Goal: Task Accomplishment & Management: Manage account settings

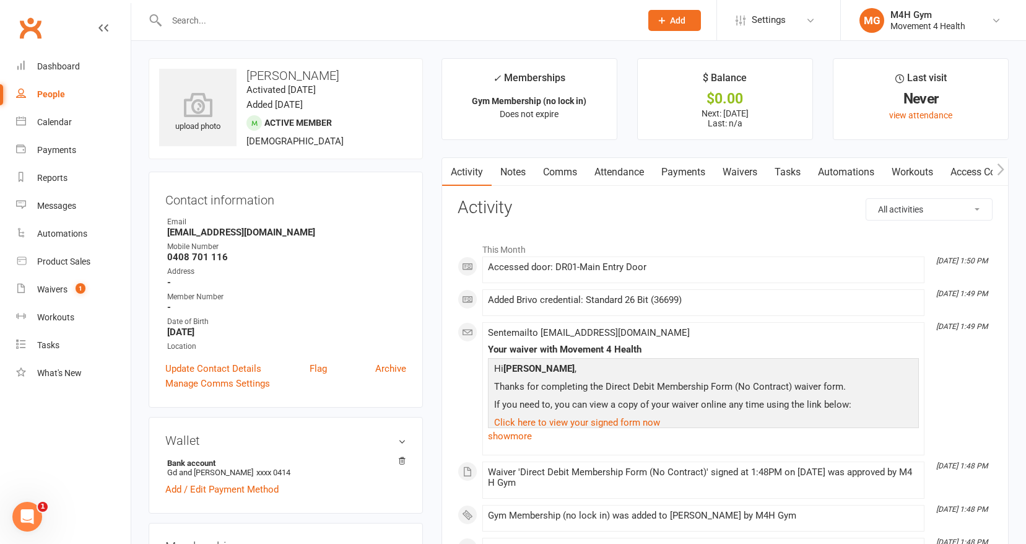
click at [55, 94] on div "People" at bounding box center [51, 94] width 28 height 10
select select "100"
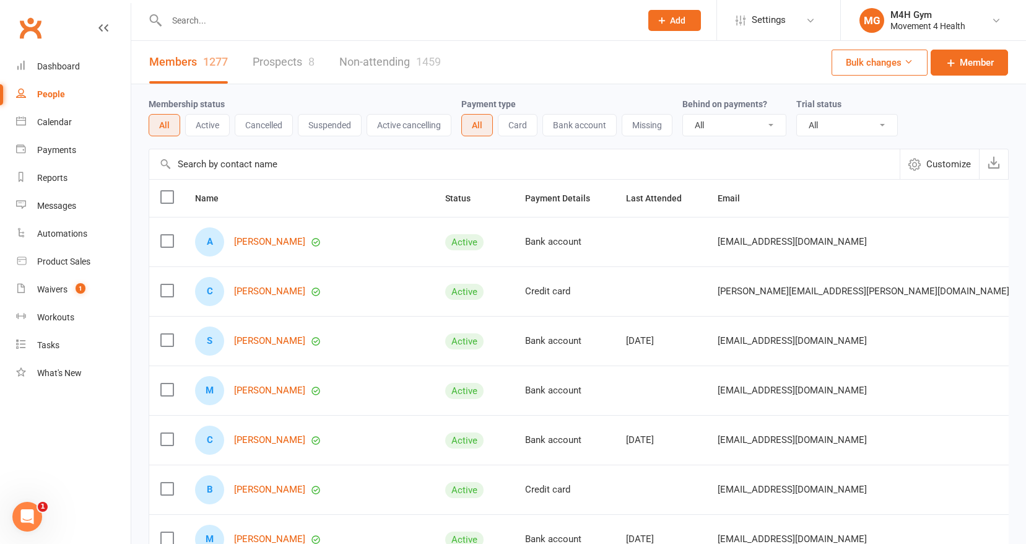
scroll to position [532, 0]
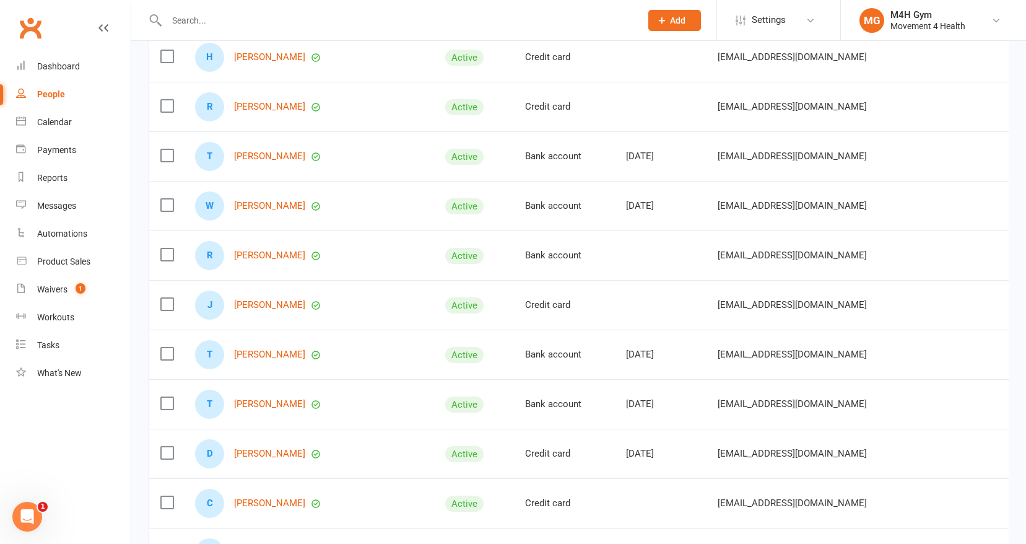
click at [189, 14] on input "text" at bounding box center [398, 20] width 470 height 17
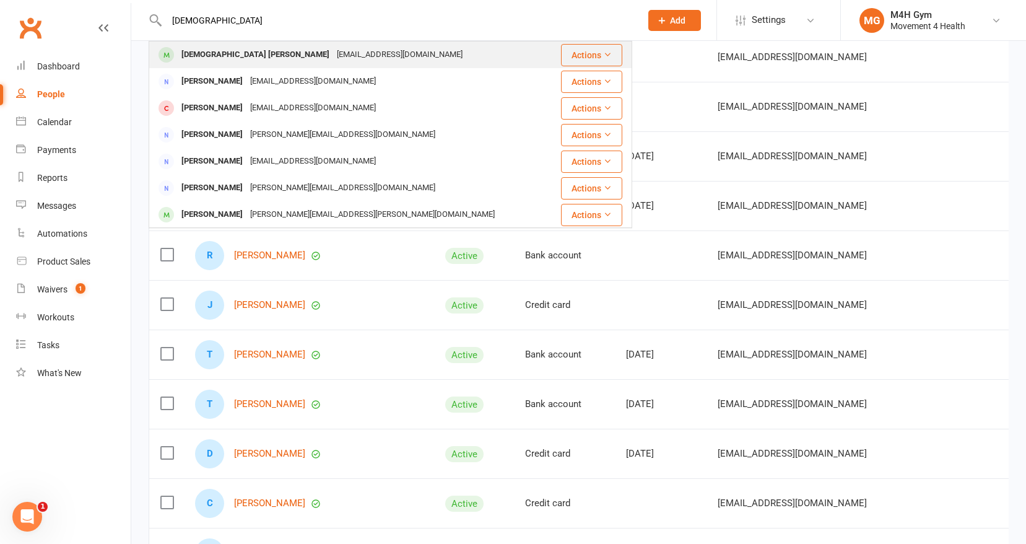
type input "[DEMOGRAPHIC_DATA]"
click at [196, 48] on div "[DEMOGRAPHIC_DATA] [PERSON_NAME]" at bounding box center [255, 55] width 155 height 18
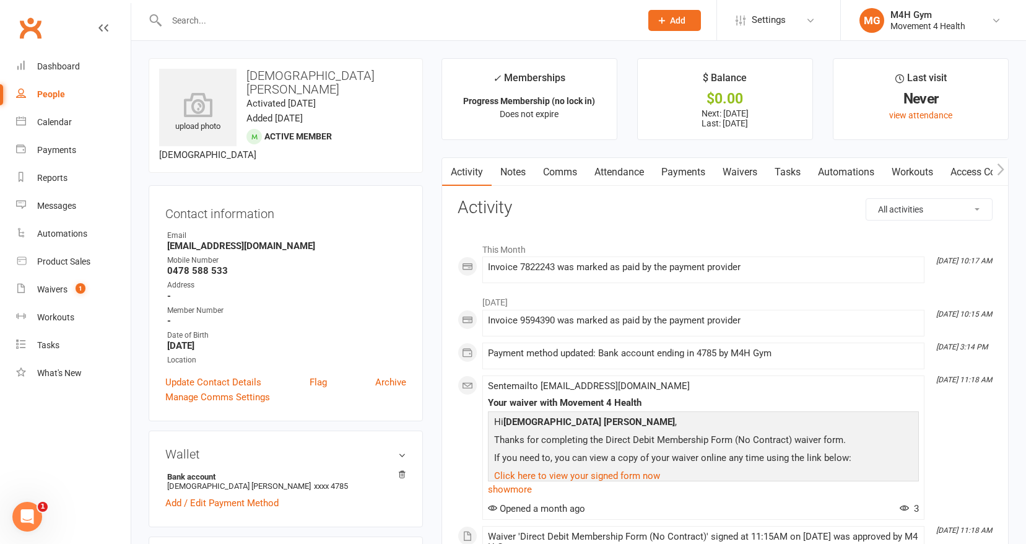
click at [675, 172] on link "Payments" at bounding box center [683, 172] width 61 height 28
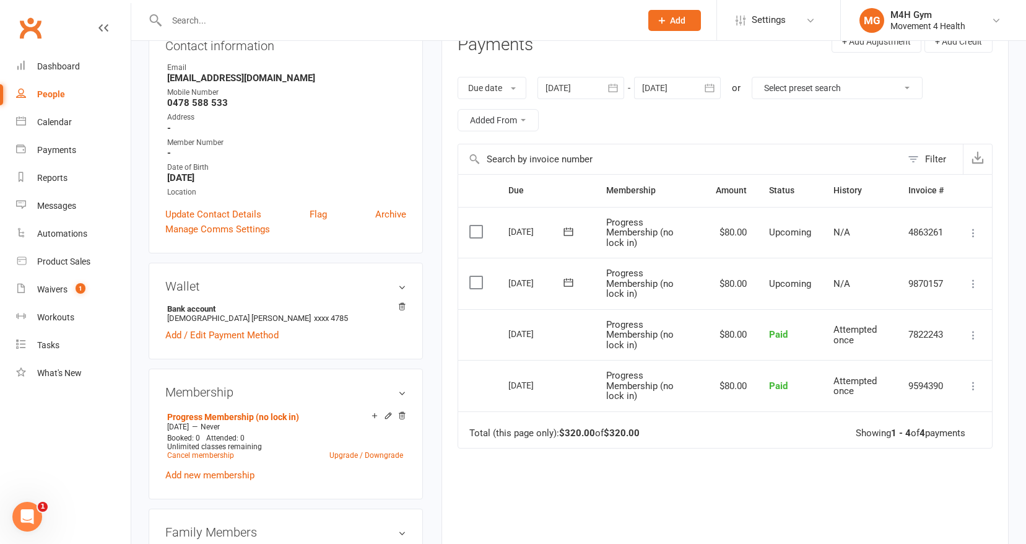
scroll to position [190, 0]
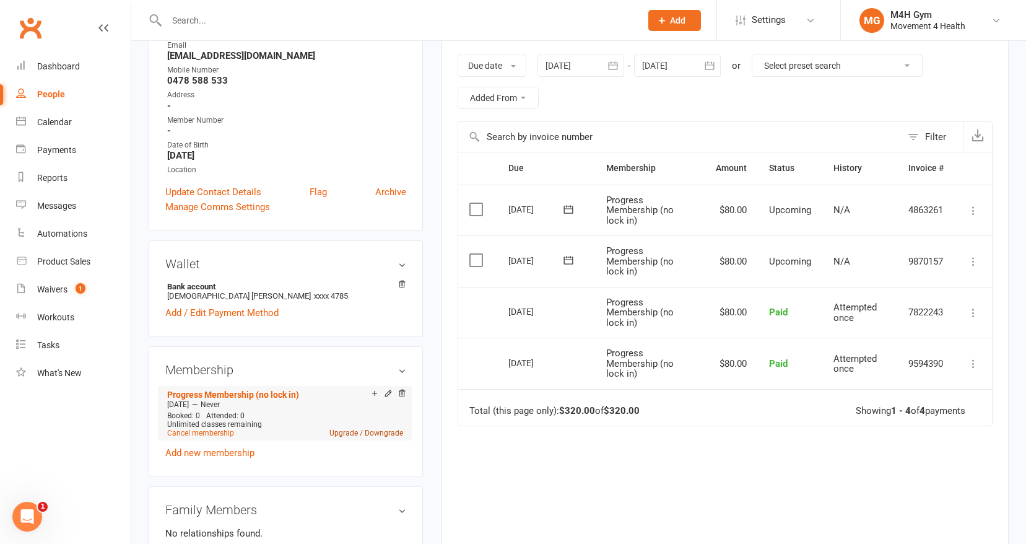
click at [348, 429] on link "Upgrade / Downgrade" at bounding box center [367, 433] width 74 height 9
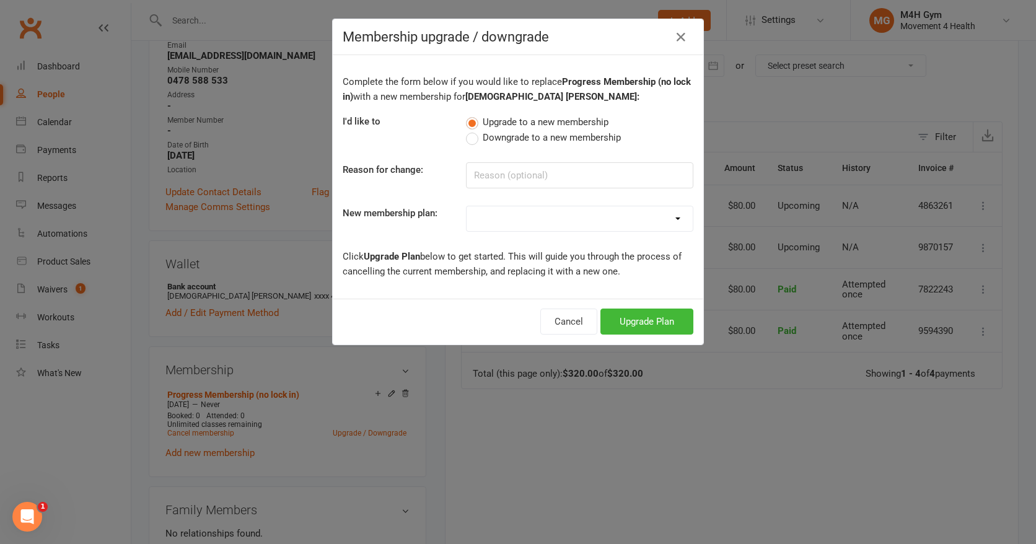
click at [469, 140] on label "Downgrade to a new membership" at bounding box center [543, 137] width 155 height 15
click at [469, 130] on input "Downgrade to a new membership" at bounding box center [470, 130] width 8 height 0
click at [498, 175] on input at bounding box center [579, 175] width 227 height 26
type input "access"
click at [672, 216] on select "Gym Membership Group Membership Gym + Group Membership Gym Membership (no lock …" at bounding box center [579, 218] width 226 height 25
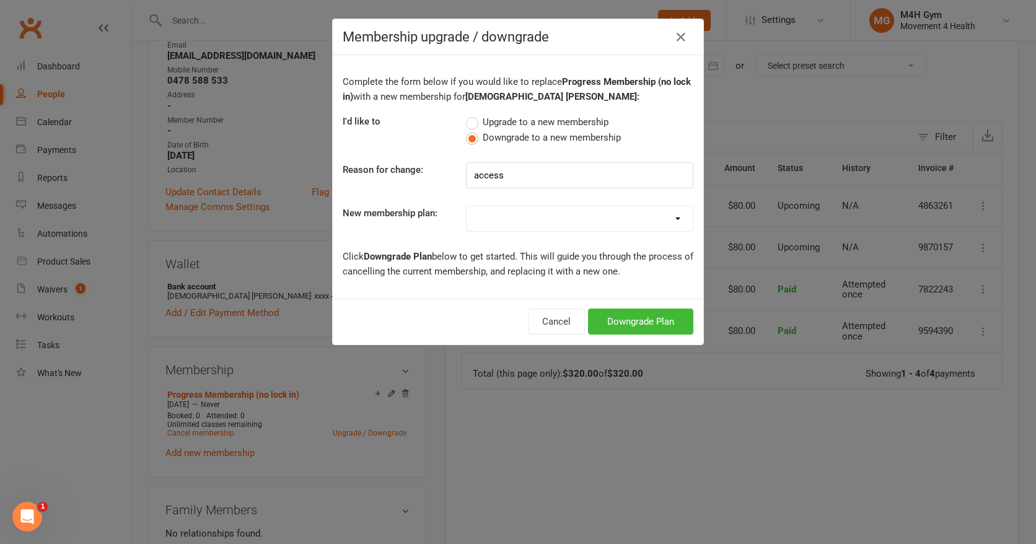
select select "3"
click at [466, 206] on select "Gym Membership Group Membership Gym + Group Membership Gym Membership (no lock …" at bounding box center [579, 218] width 226 height 25
click at [635, 318] on button "Downgrade Plan" at bounding box center [640, 321] width 105 height 26
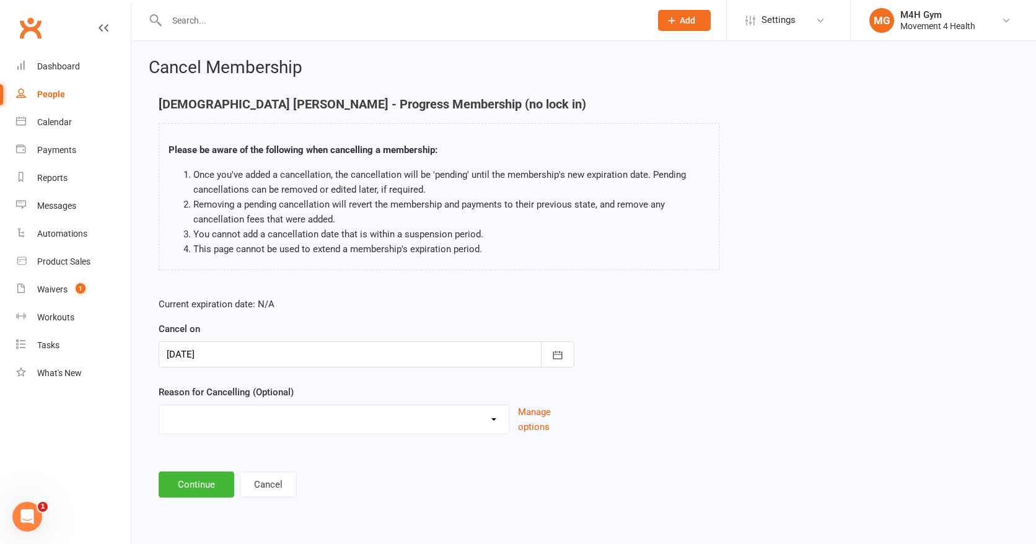
click at [492, 414] on select "Holiday Injury Other reason" at bounding box center [333, 417] width 349 height 25
select select "2"
click at [159, 405] on select "Holiday Injury Other reason" at bounding box center [333, 417] width 349 height 25
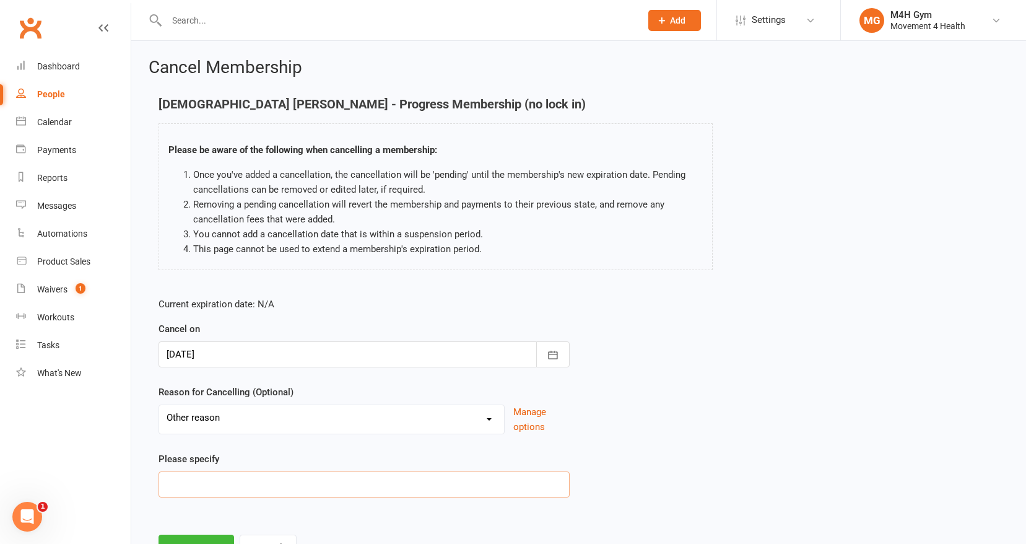
click at [332, 486] on input at bounding box center [364, 484] width 411 height 26
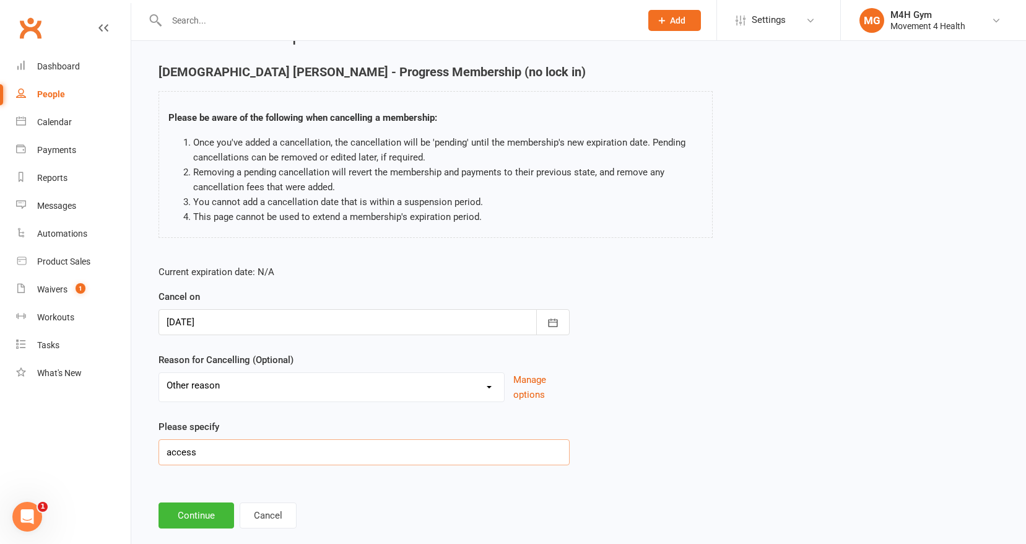
scroll to position [55, 0]
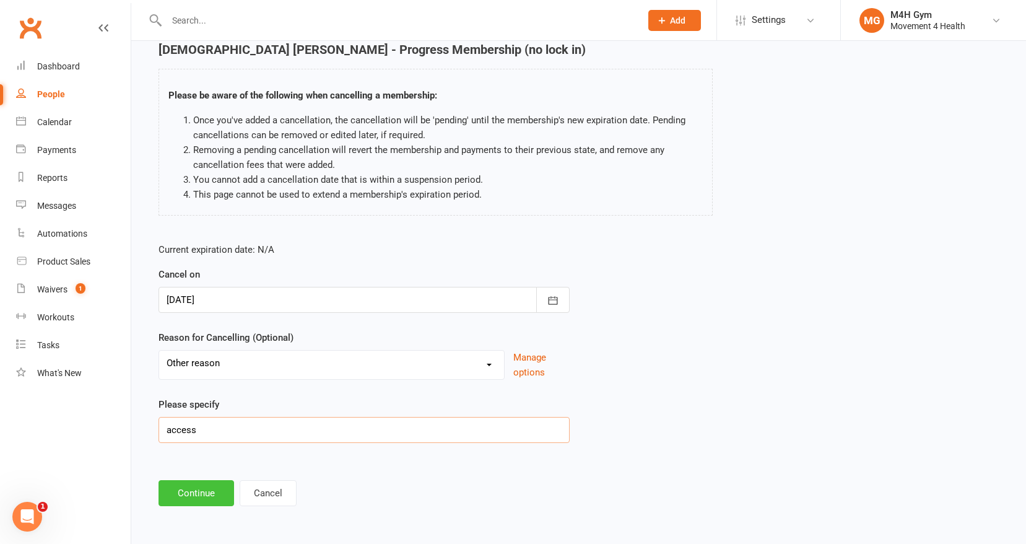
type input "access"
click at [209, 491] on button "Continue" at bounding box center [197, 493] width 76 height 26
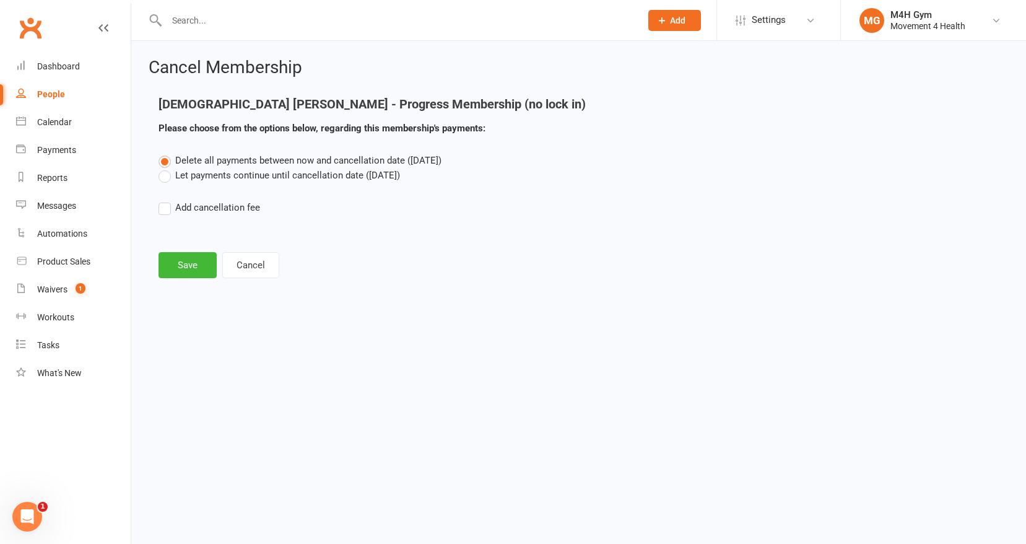
scroll to position [0, 0]
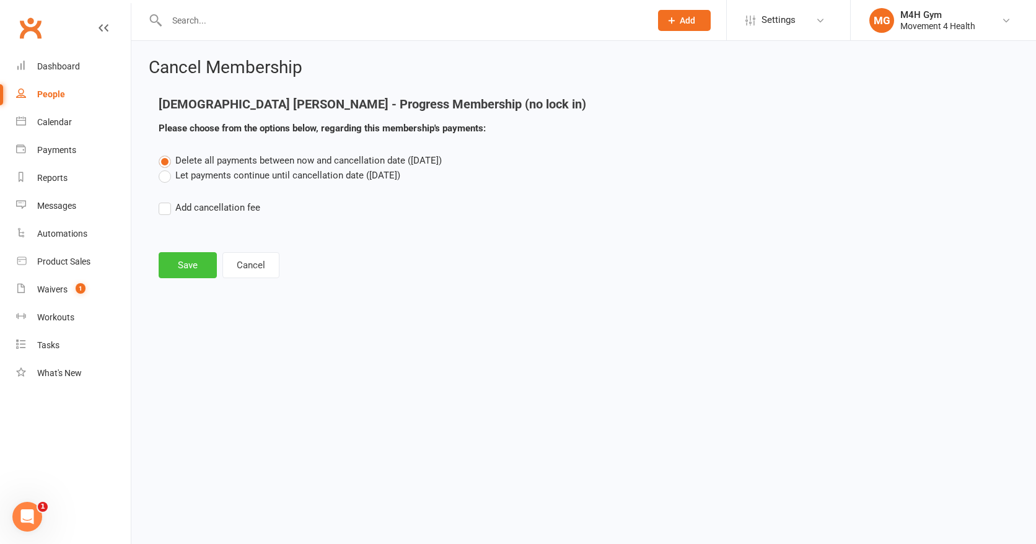
click at [193, 264] on button "Save" at bounding box center [188, 265] width 58 height 26
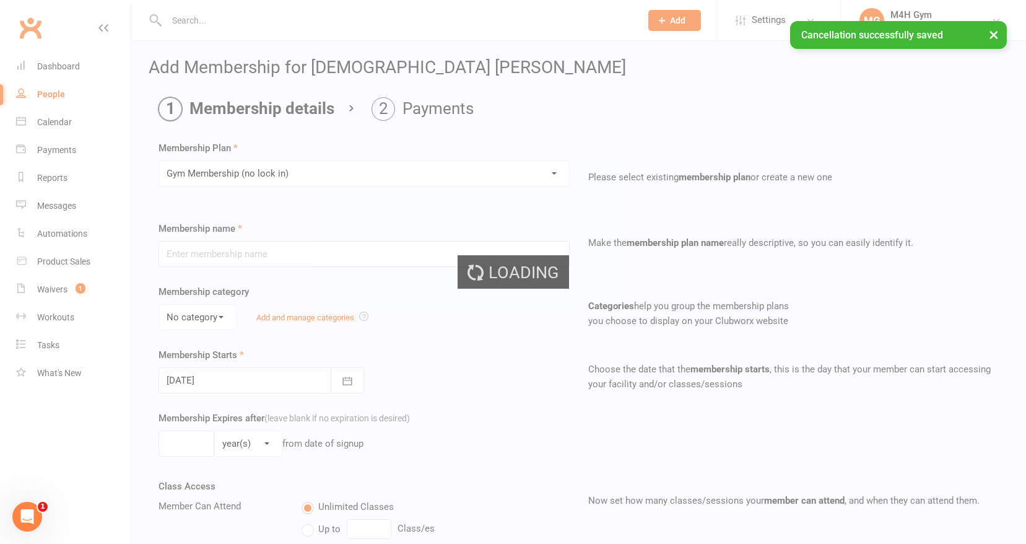
type input "Gym Membership (no lock in)"
select select "3"
type input "0"
select select "2"
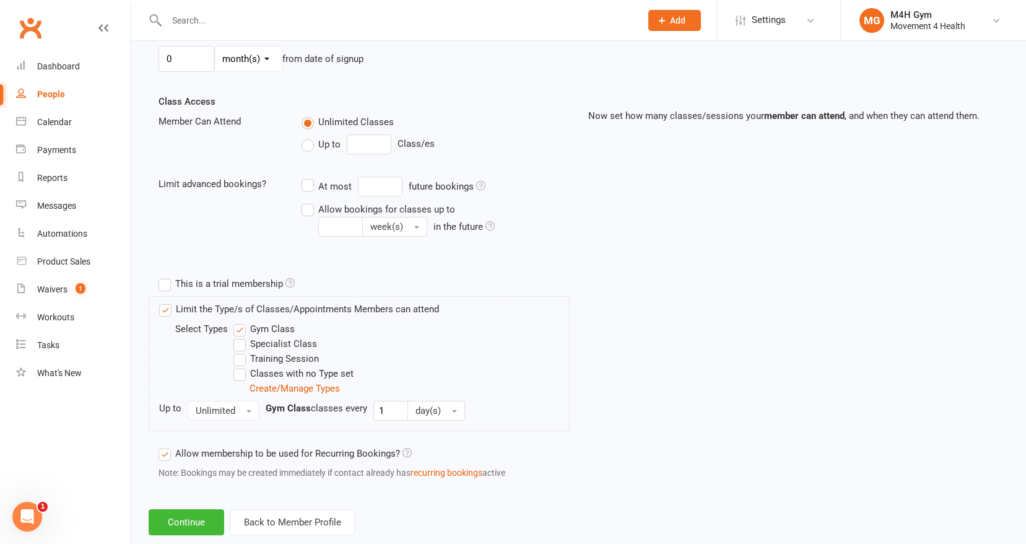
scroll to position [411, 0]
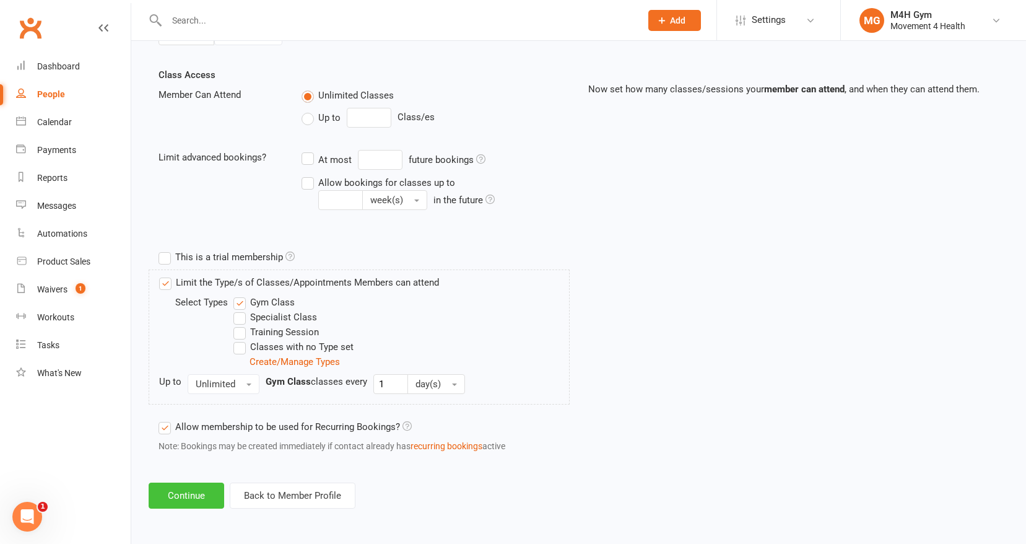
click at [195, 492] on button "Continue" at bounding box center [187, 496] width 76 height 26
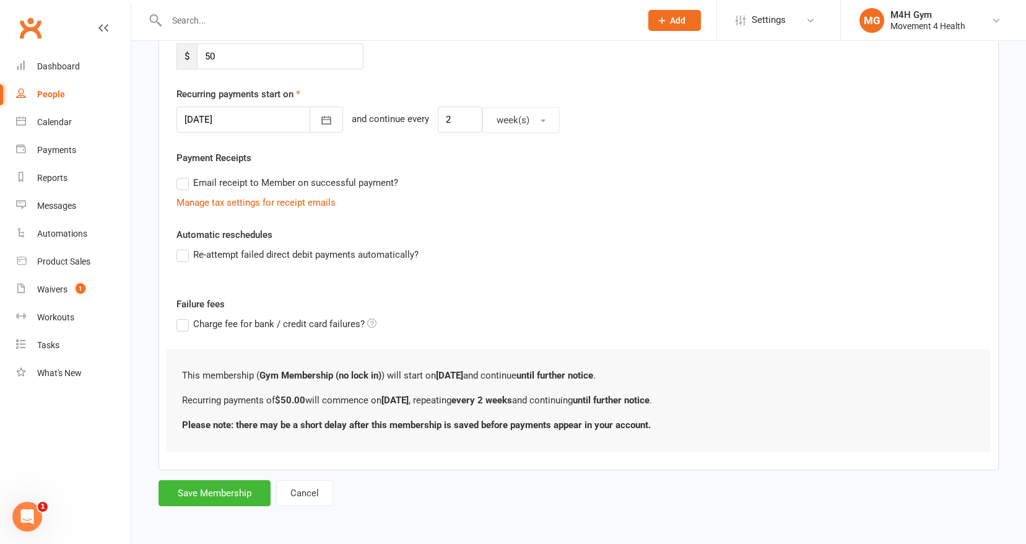
scroll to position [0, 0]
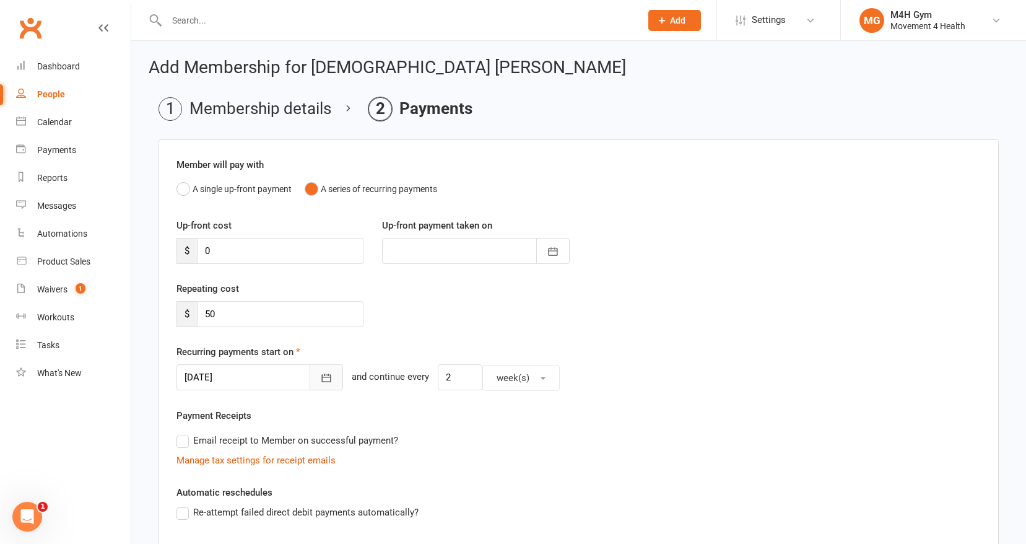
click at [322, 378] on icon "button" at bounding box center [326, 378] width 9 height 8
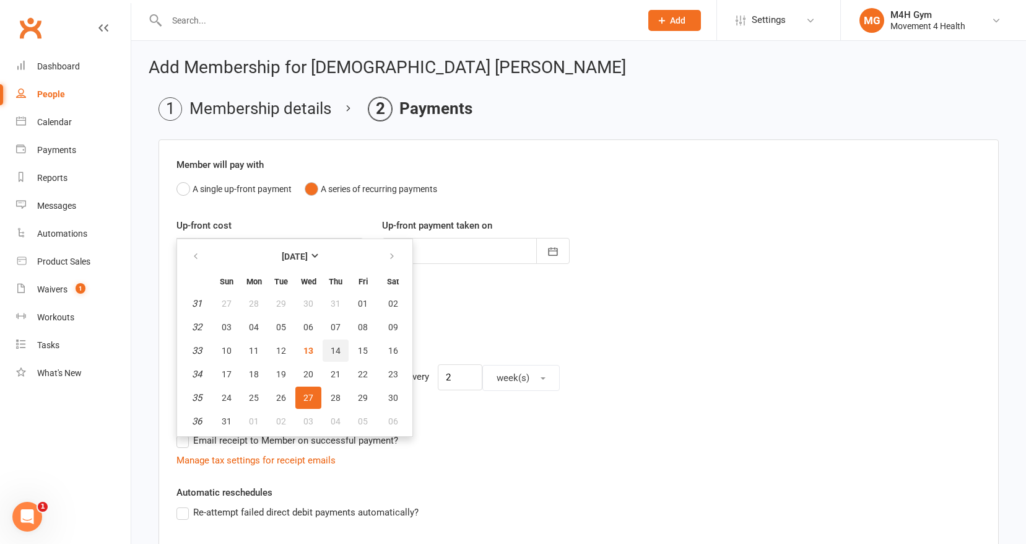
click at [331, 351] on span "14" at bounding box center [336, 351] width 10 height 10
type input "[DATE]"
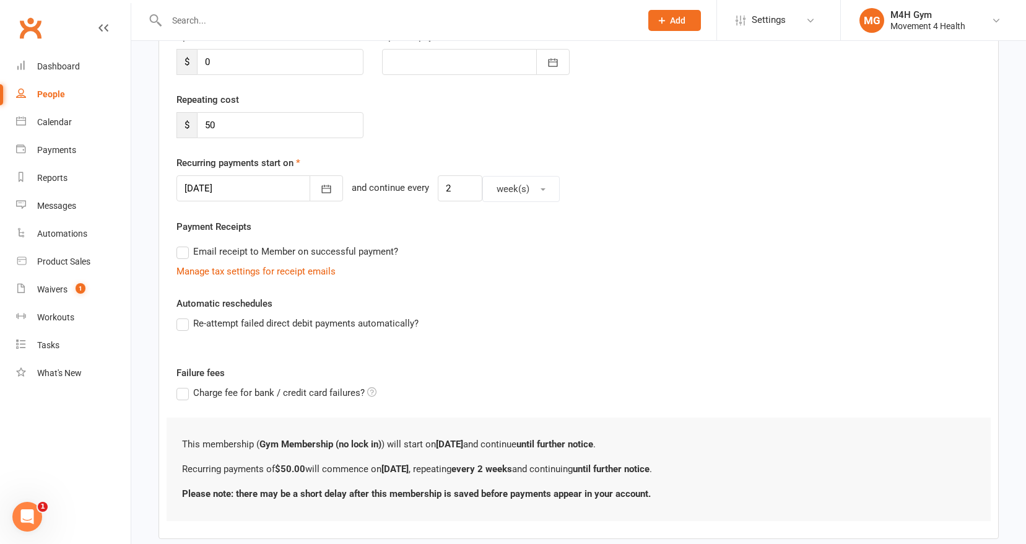
scroll to position [258, 0]
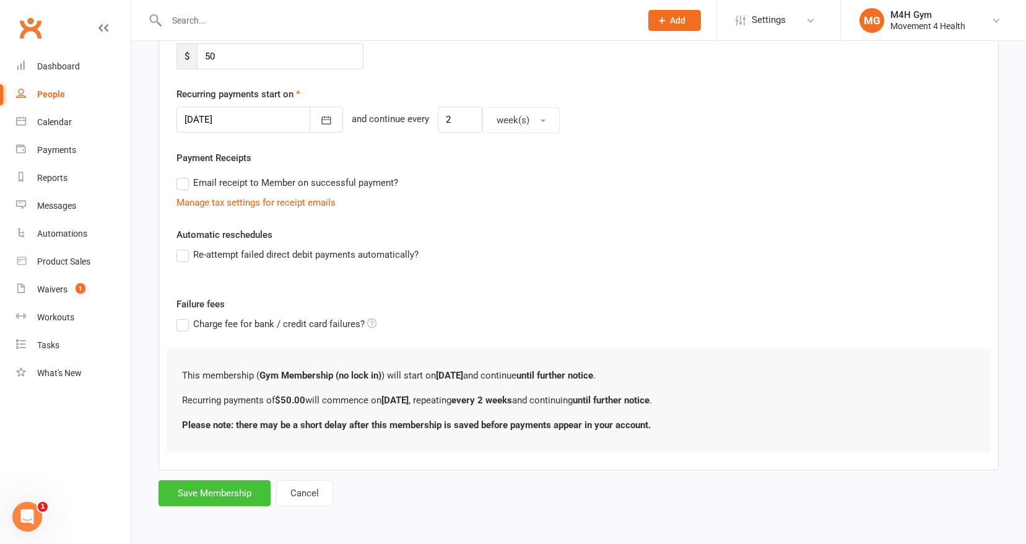
click at [227, 492] on button "Save Membership" at bounding box center [215, 493] width 112 height 26
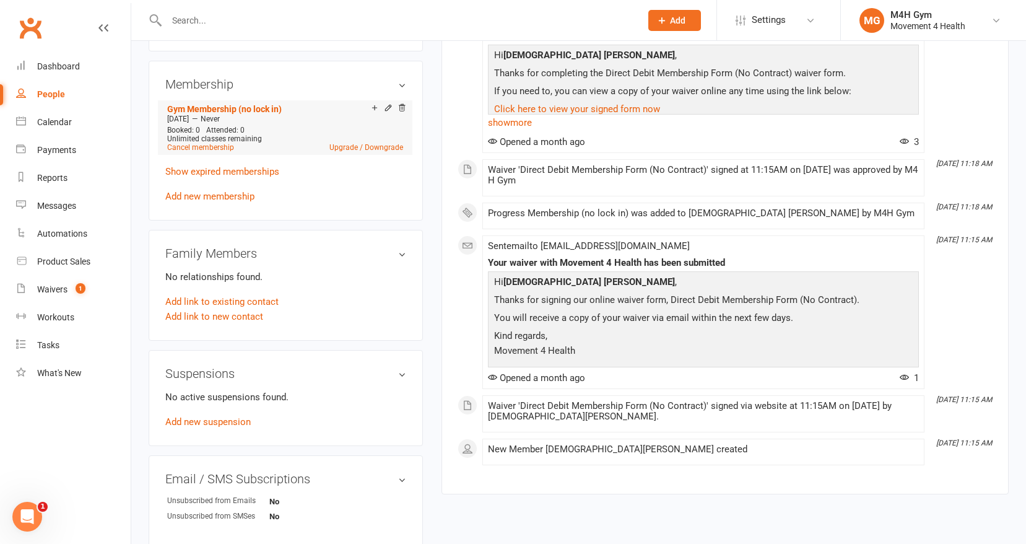
scroll to position [489, 0]
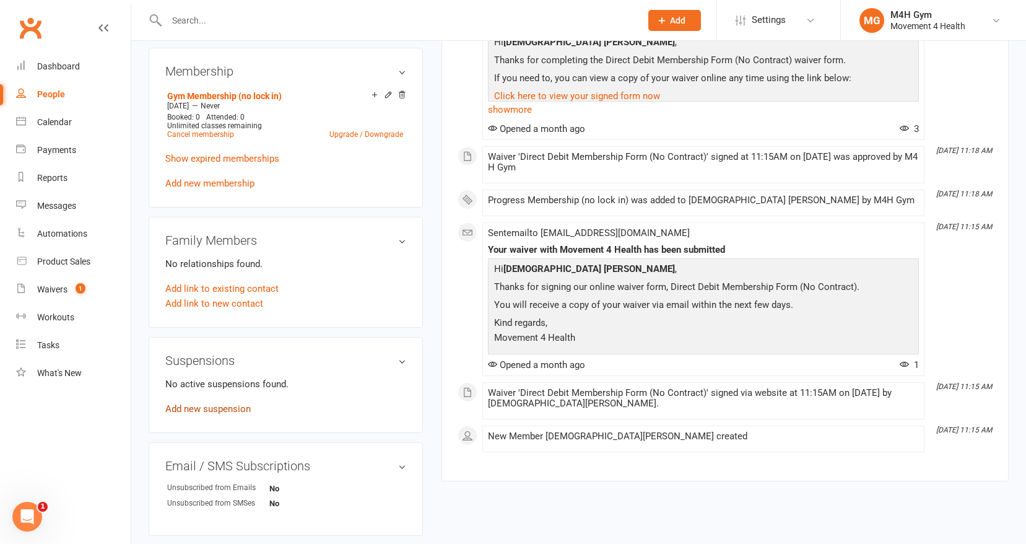
click at [232, 403] on link "Add new suspension" at bounding box center [207, 408] width 85 height 11
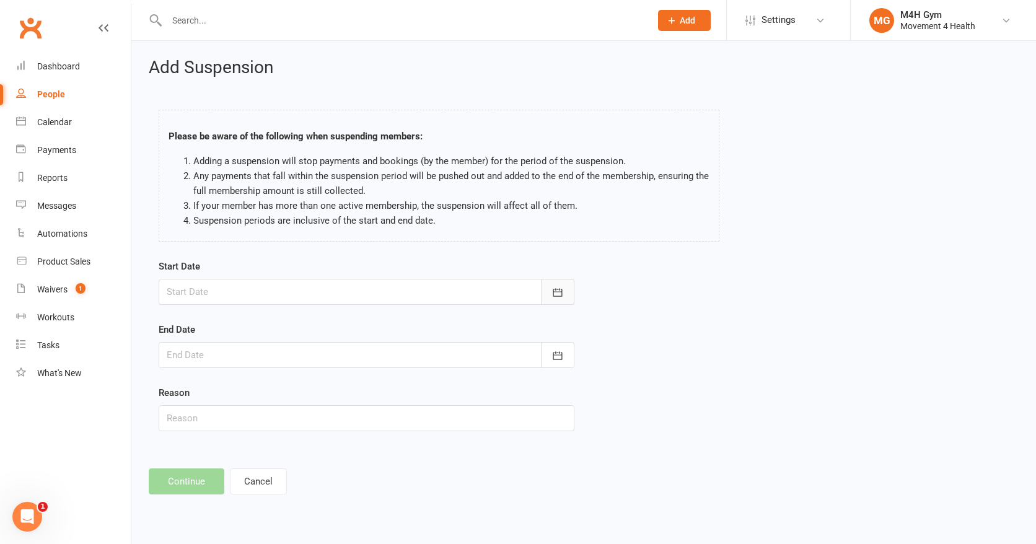
click at [554, 284] on button "button" at bounding box center [557, 292] width 33 height 26
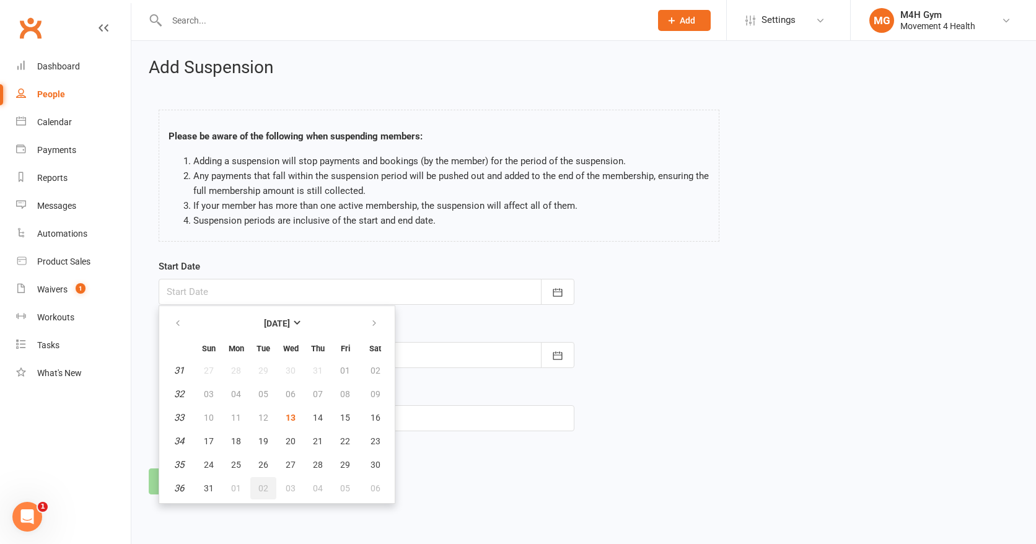
click at [265, 483] on span "02" at bounding box center [263, 488] width 10 height 10
type input "[DATE]"
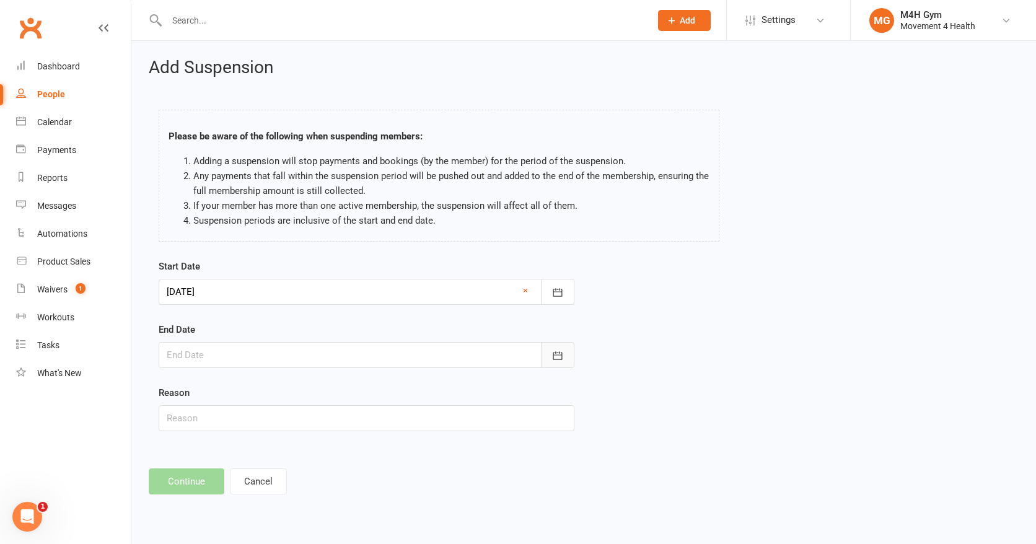
click at [552, 355] on icon "button" at bounding box center [557, 355] width 12 height 12
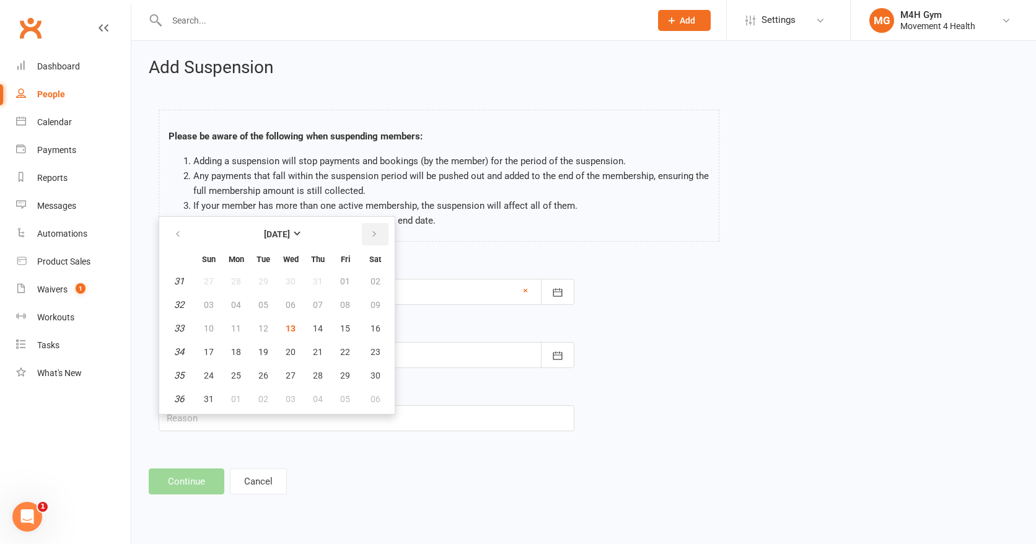
click at [378, 232] on button "button" at bounding box center [375, 234] width 27 height 22
click at [213, 347] on span "21" at bounding box center [209, 352] width 10 height 10
type input "[DATE]"
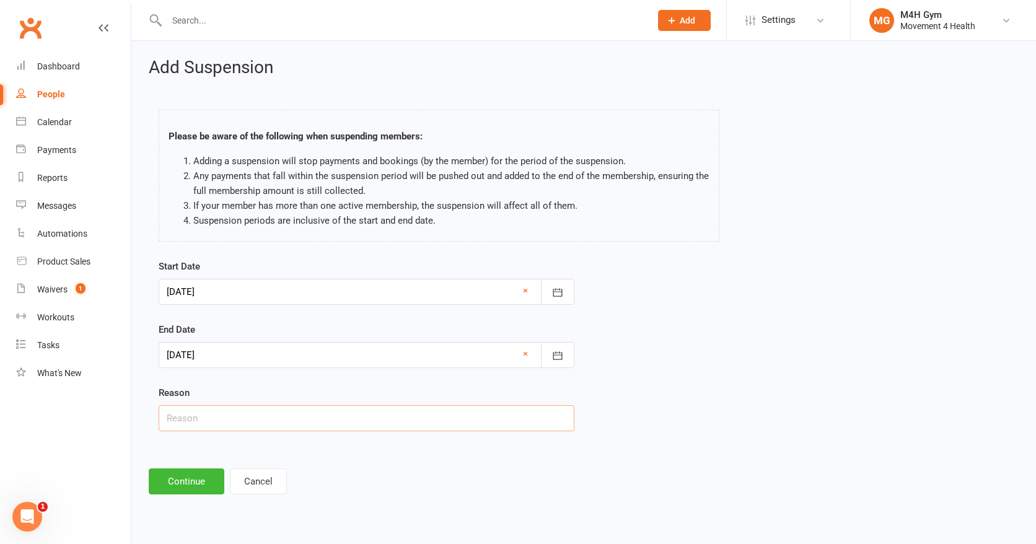
click at [212, 418] on input "text" at bounding box center [367, 418] width 416 height 26
type input "Holiday"
click at [185, 479] on button "Continue" at bounding box center [187, 481] width 76 height 26
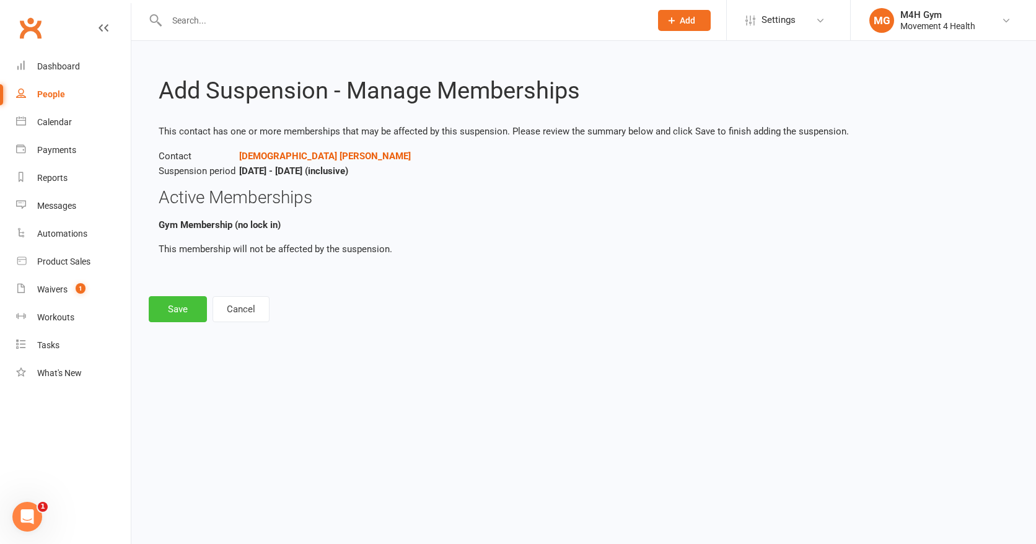
click at [177, 309] on button "Save" at bounding box center [178, 309] width 58 height 26
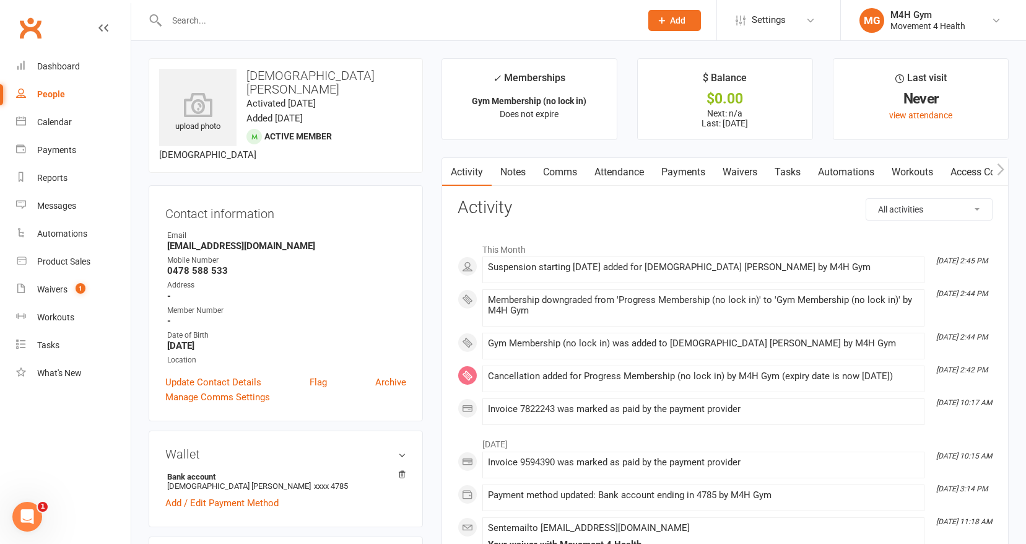
click at [676, 168] on link "Payments" at bounding box center [683, 172] width 61 height 28
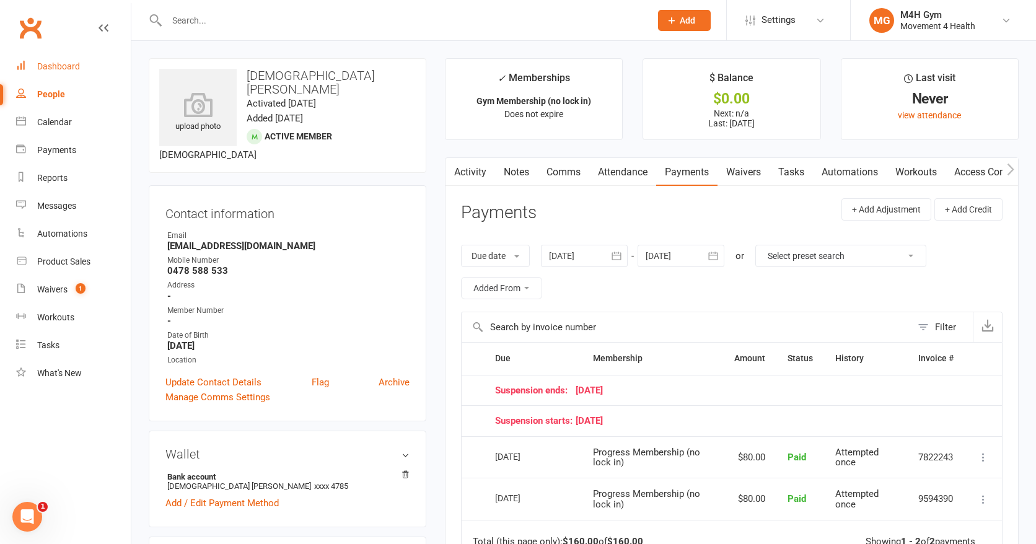
click at [74, 63] on div "Dashboard" at bounding box center [58, 66] width 43 height 10
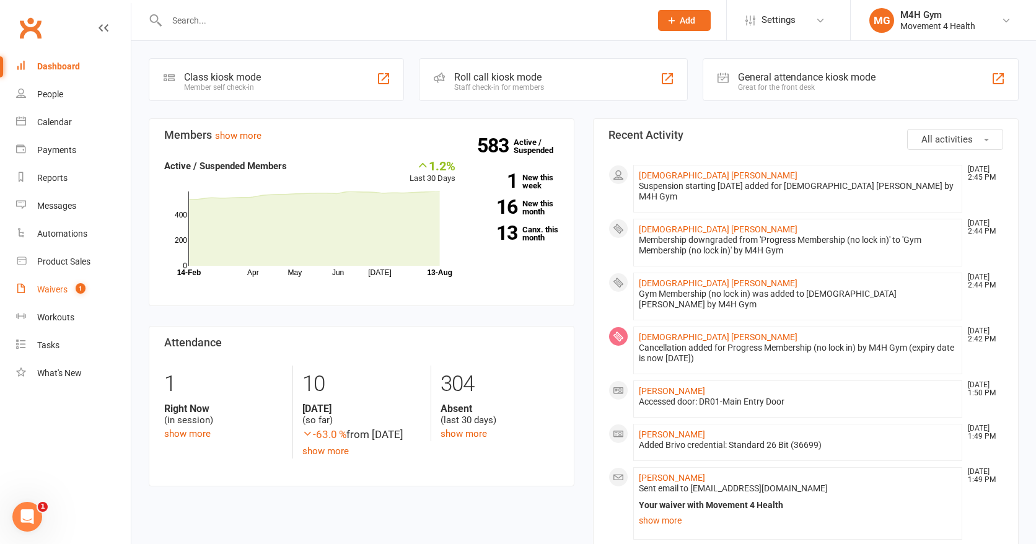
click at [50, 288] on div "Waivers" at bounding box center [52, 289] width 30 height 10
